Goal: Check status: Check status

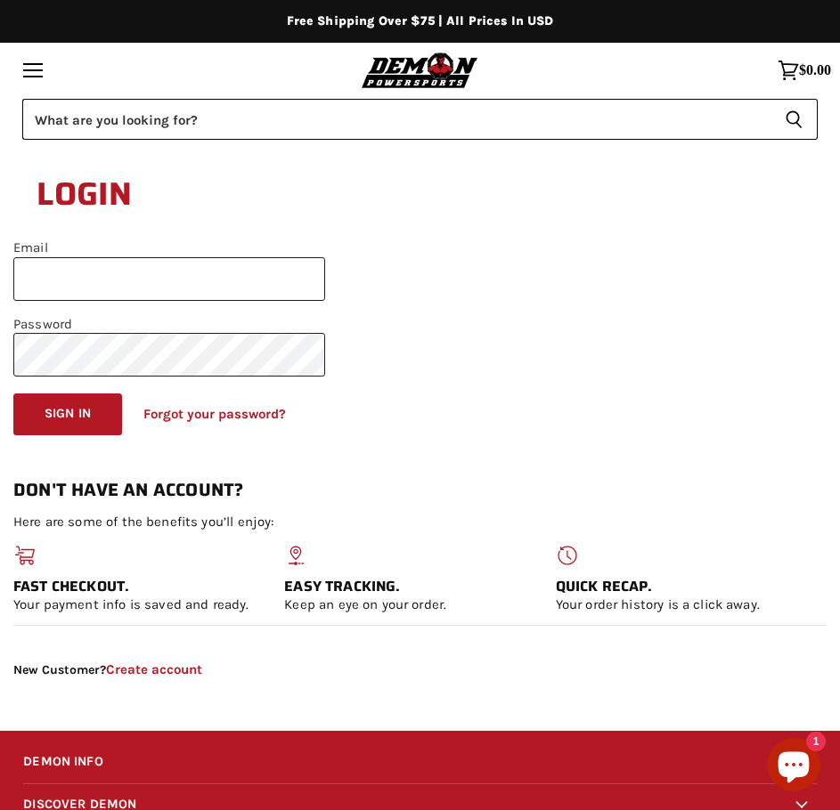
type input "**********"
click at [144, 286] on input "**********" at bounding box center [169, 279] width 312 height 44
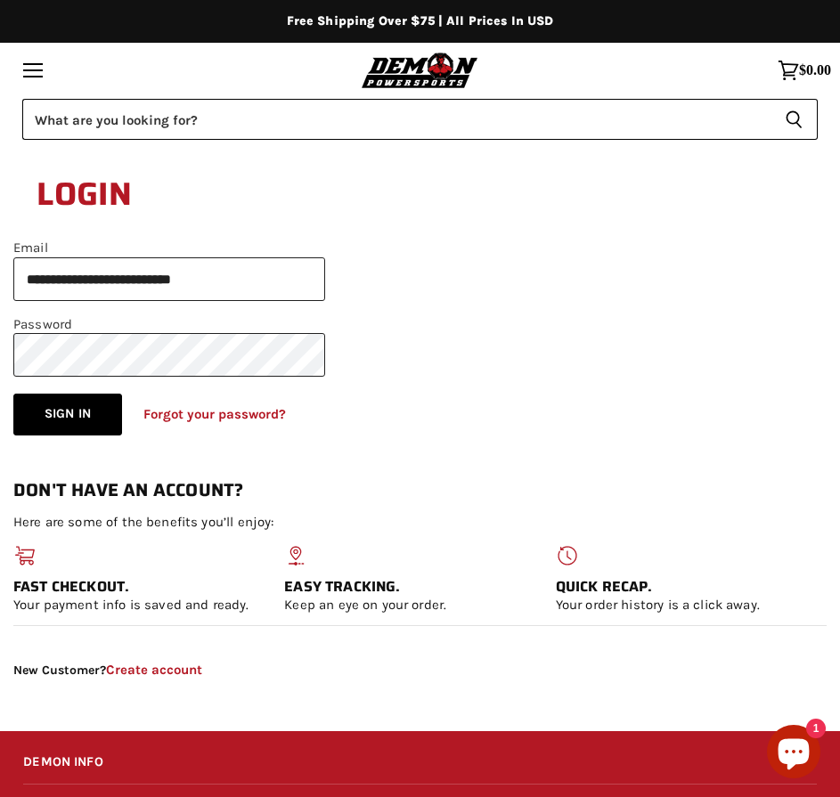
click at [63, 411] on button "Sign in" at bounding box center [67, 415] width 109 height 42
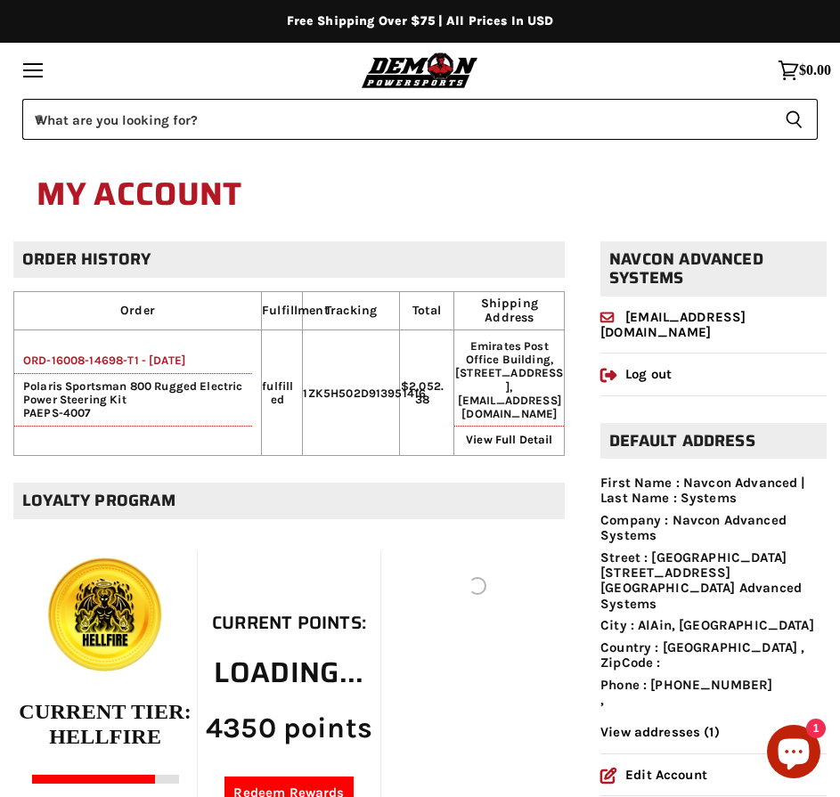
click at [176, 367] on link "ORD-16008-14698-T1 - 31 Jul, 2025" at bounding box center [99, 359] width 171 height 13
